Goal: Information Seeking & Learning: Learn about a topic

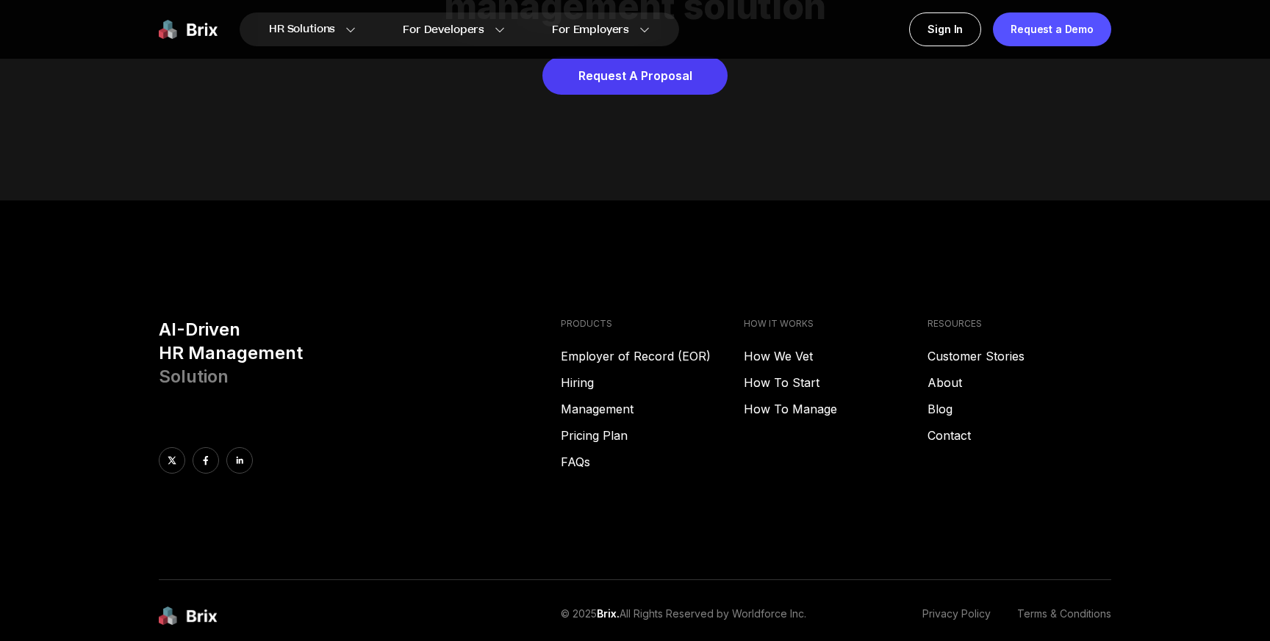
scroll to position [7507, 0]
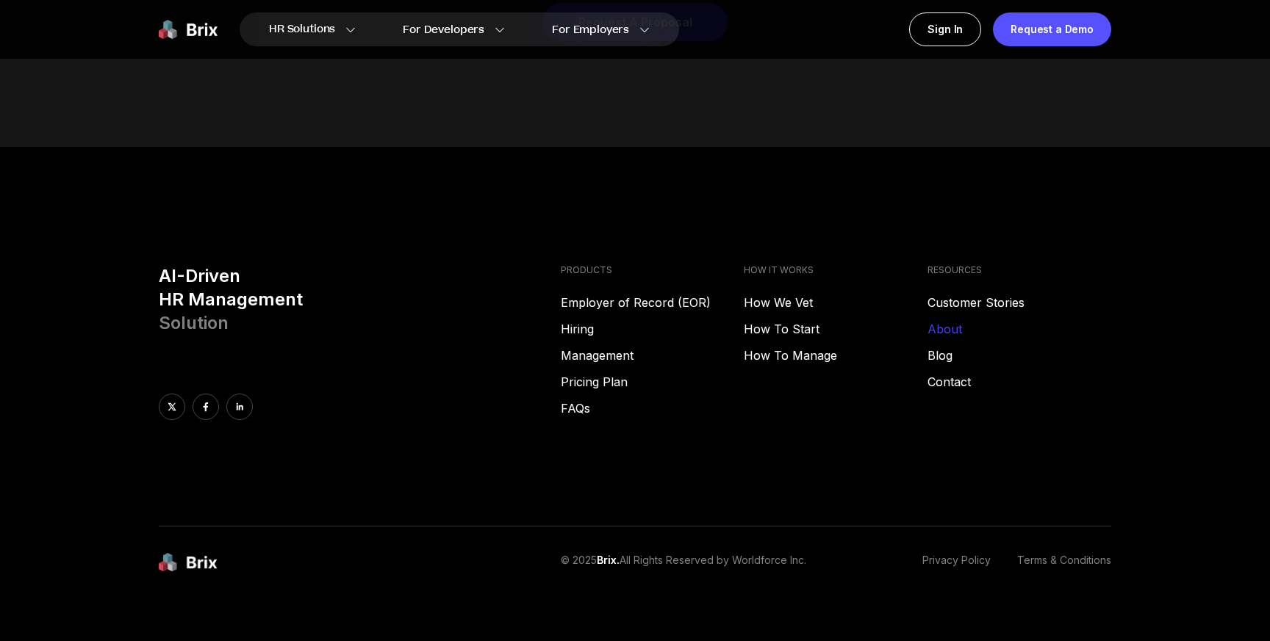
click at [946, 320] on link "About" at bounding box center [1019, 329] width 184 height 18
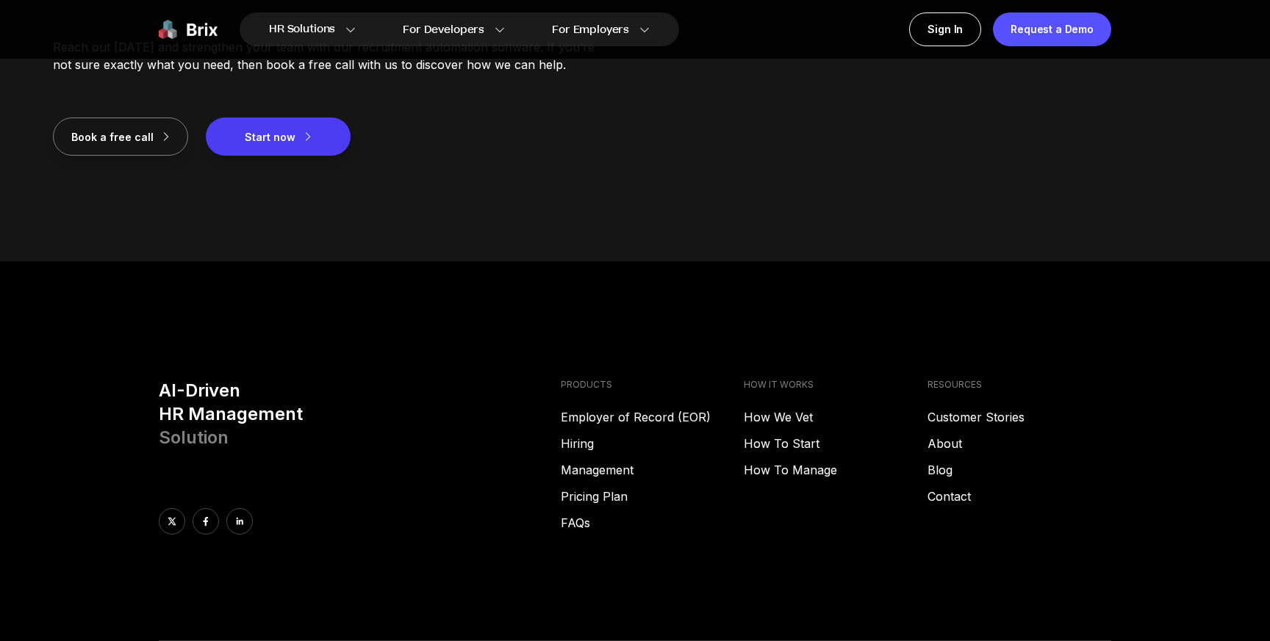
scroll to position [2074, 0]
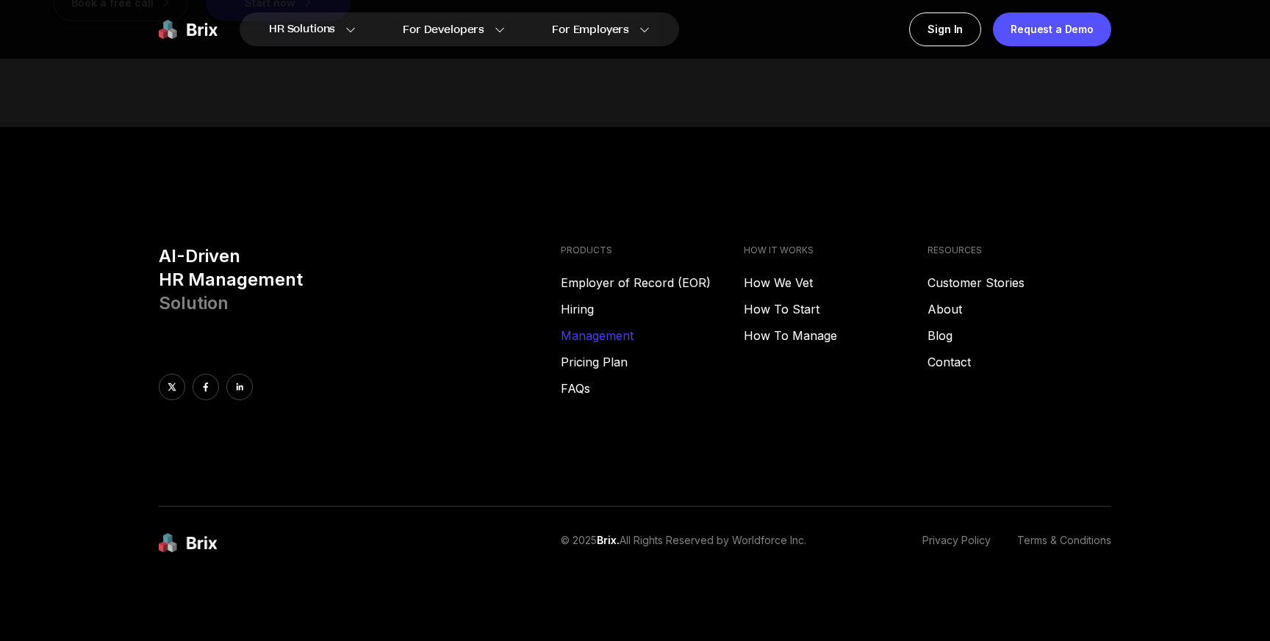
click at [619, 336] on link "Management" at bounding box center [653, 336] width 184 height 18
